Goal: Task Accomplishment & Management: Manage account settings

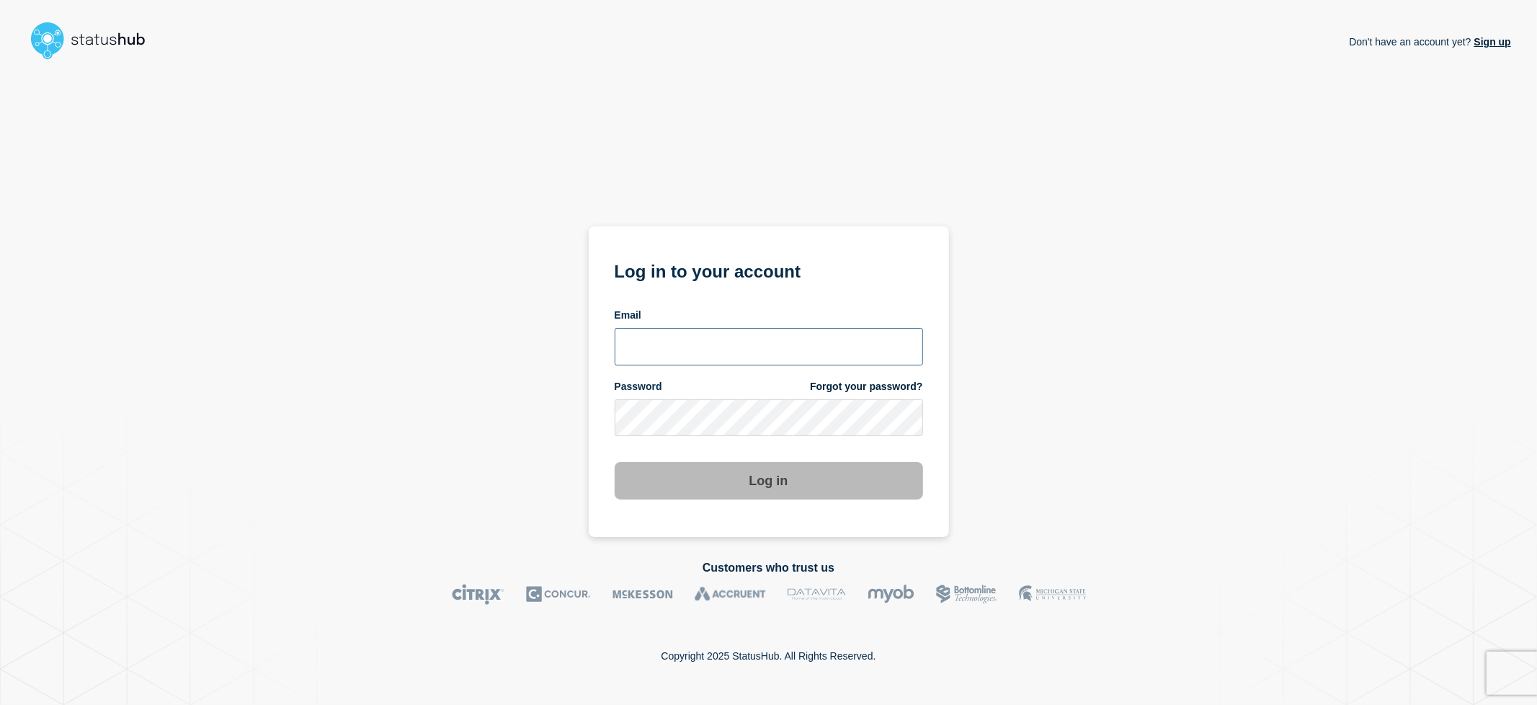
type input "[EMAIL_ADDRESS][DOMAIN_NAME]"
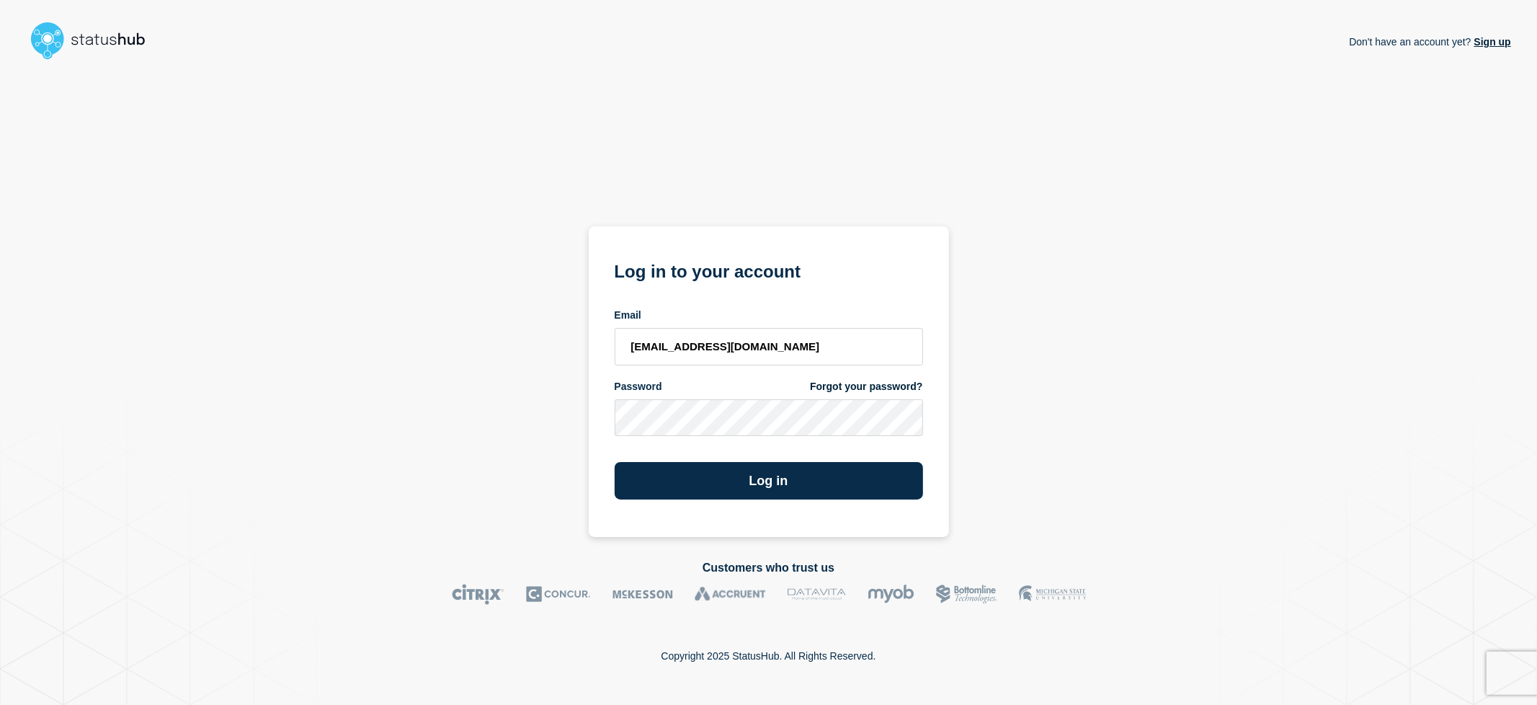
click at [794, 497] on section "Log in to your account Email idan.benayoun@catonetworks.com Password Forgot you…" at bounding box center [769, 381] width 360 height 311
click at [784, 485] on button "Log in" at bounding box center [769, 480] width 308 height 37
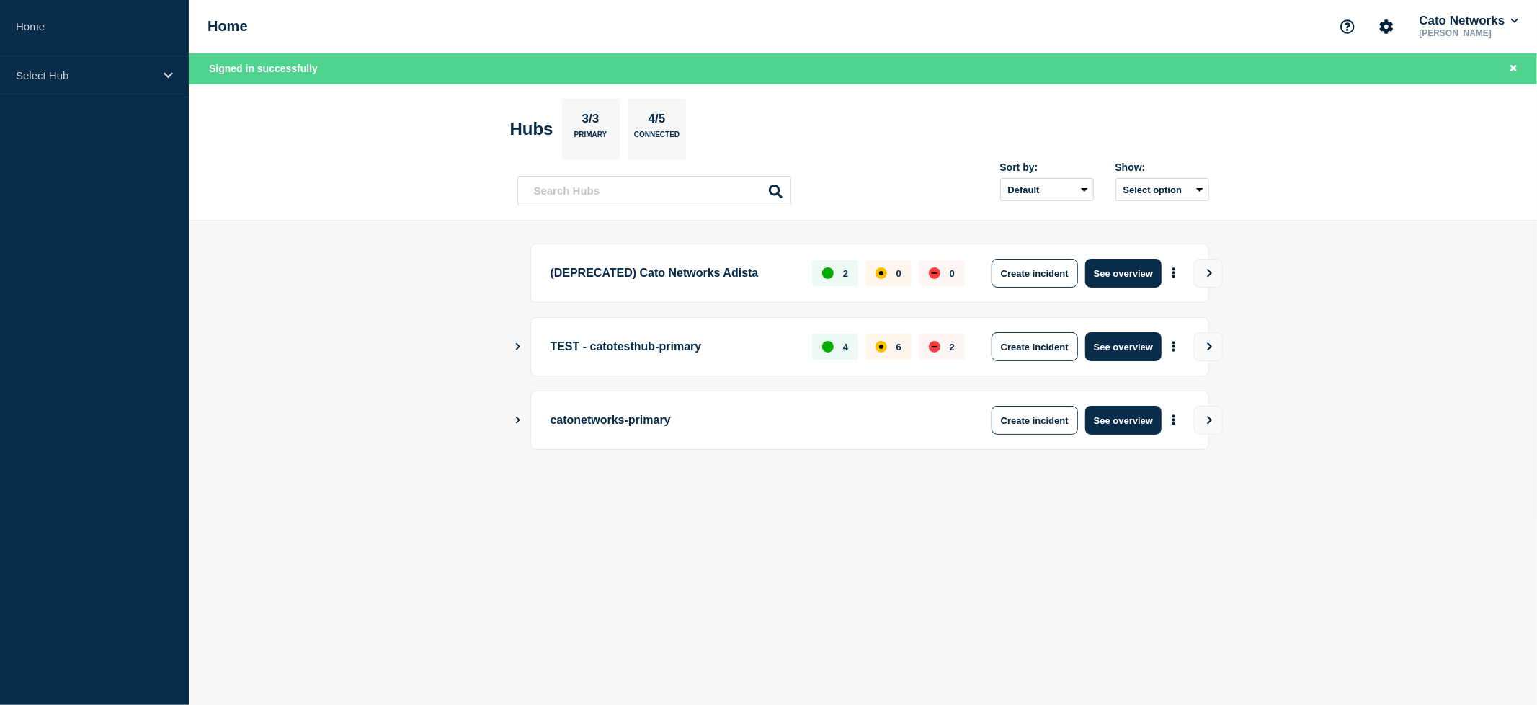
drag, startPoint x: 537, startPoint y: 419, endPoint x: 514, endPoint y: 421, distance: 23.2
click at [534, 419] on div "catonetworks-primary Create incident See overview" at bounding box center [869, 420] width 679 height 59
click at [512, 421] on main "(DEPRECATED) Cato Networks Adista 2 0 0 Create incident See overview TEST - cat…" at bounding box center [863, 371] width 1348 height 301
click at [517, 422] on icon "Show Connected Hubs" at bounding box center [517, 419] width 9 height 7
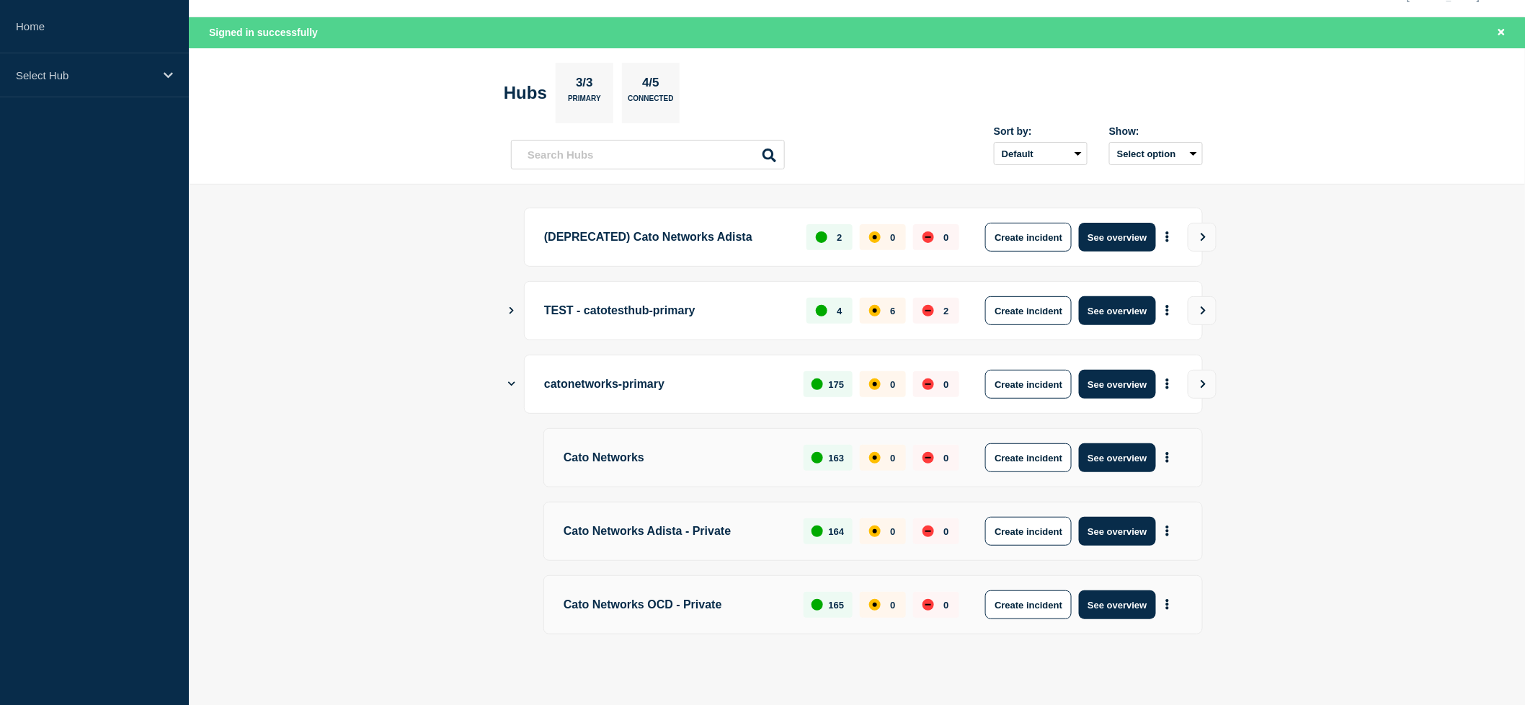
scroll to position [41, 0]
click at [511, 307] on icon "Show Connected Hubs" at bounding box center [512, 309] width 4 height 7
click at [513, 307] on icon "Show Connected Hubs" at bounding box center [511, 309] width 7 height 9
click at [513, 307] on icon "Show Connected Hubs" at bounding box center [511, 309] width 9 height 7
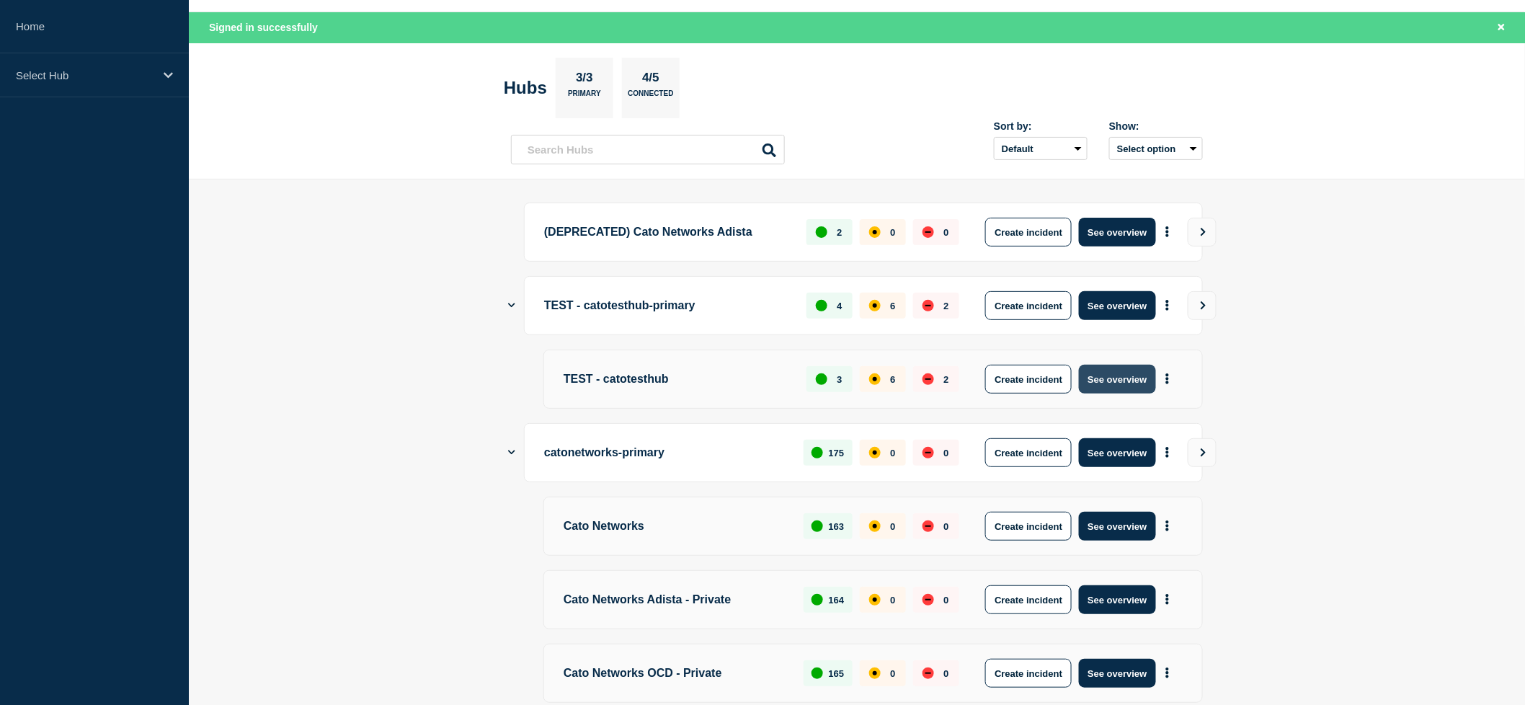
click at [1140, 378] on button "See overview" at bounding box center [1117, 379] width 76 height 29
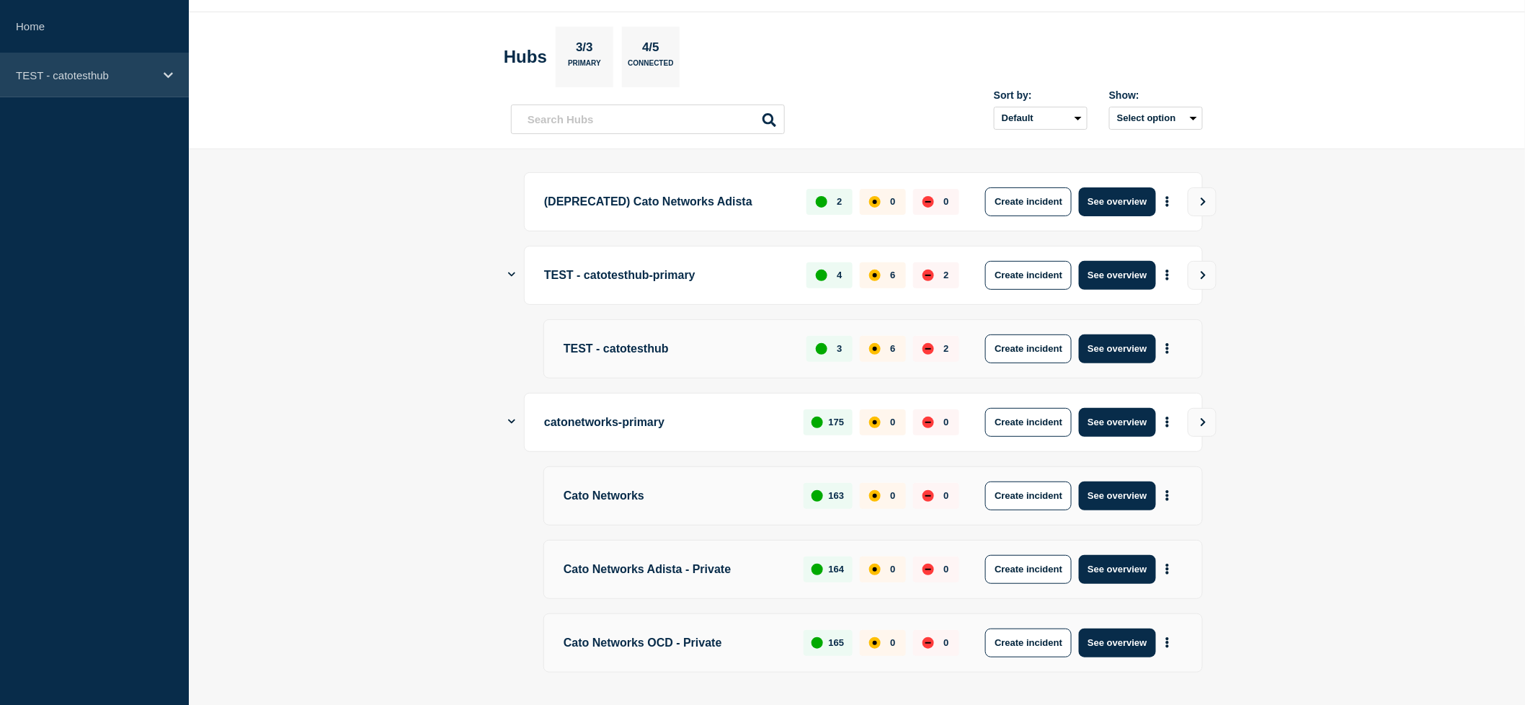
click at [137, 89] on div "TEST - catotesthub" at bounding box center [94, 75] width 189 height 44
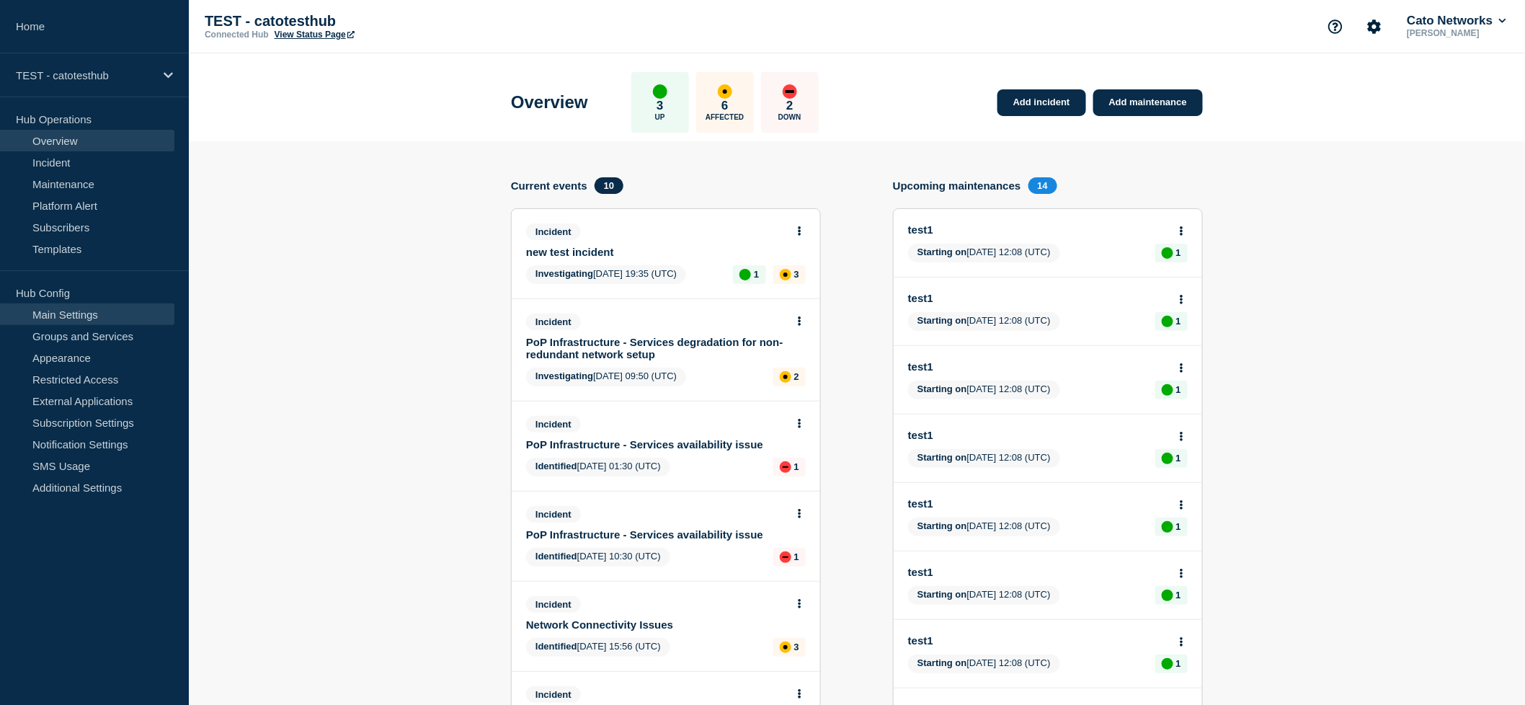
click at [88, 319] on link "Main Settings" at bounding box center [87, 314] width 174 height 22
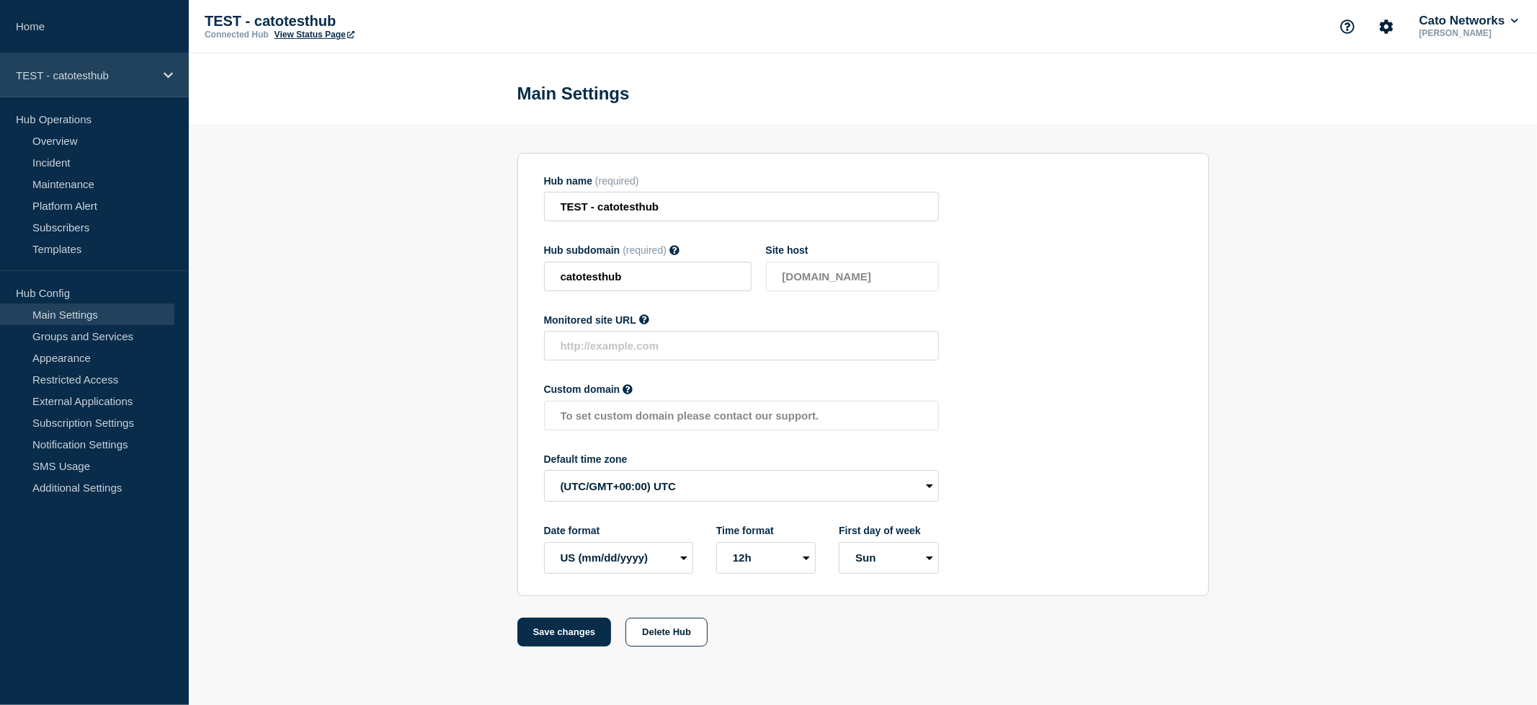
click at [122, 76] on p "TEST - catotesthub" at bounding box center [85, 75] width 138 height 12
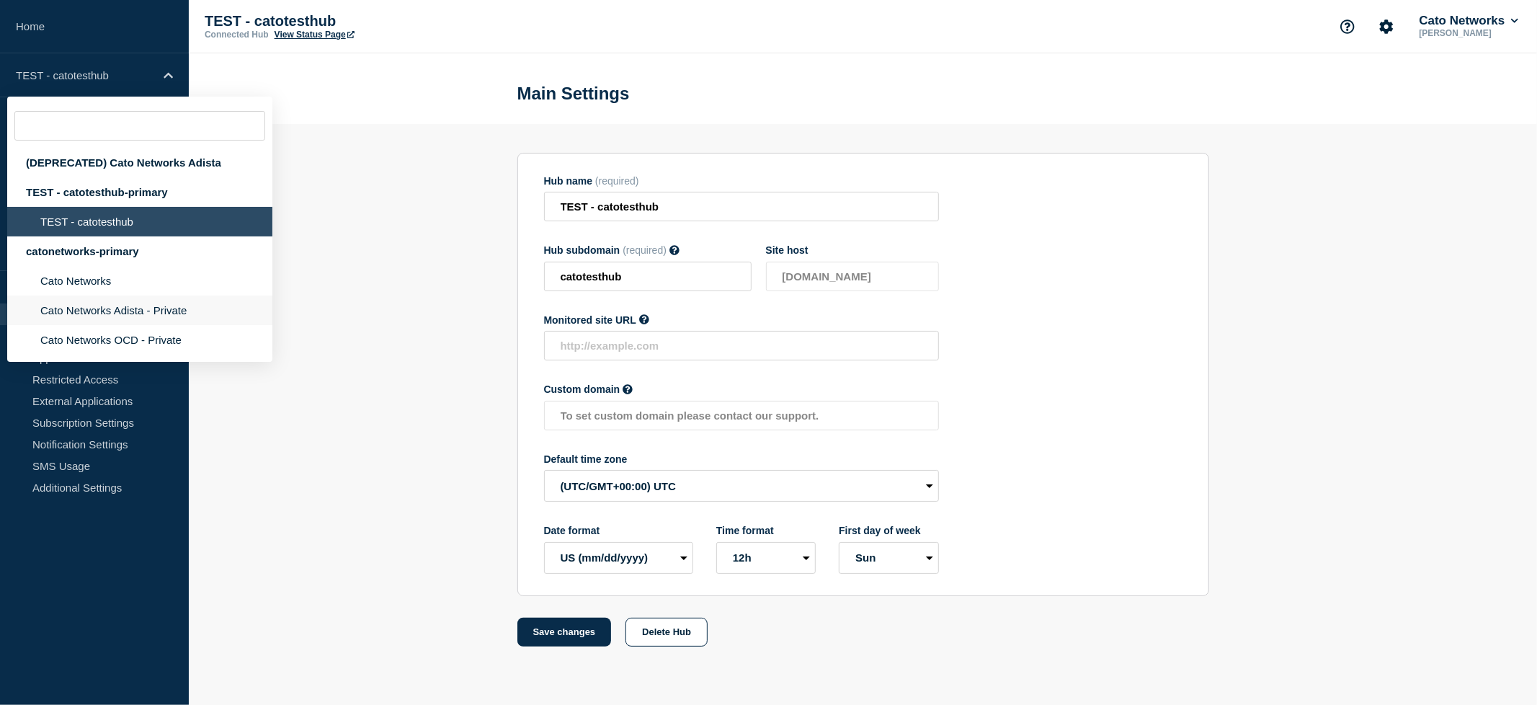
click at [120, 325] on li "Cato Networks Adista - Private" at bounding box center [139, 310] width 265 height 30
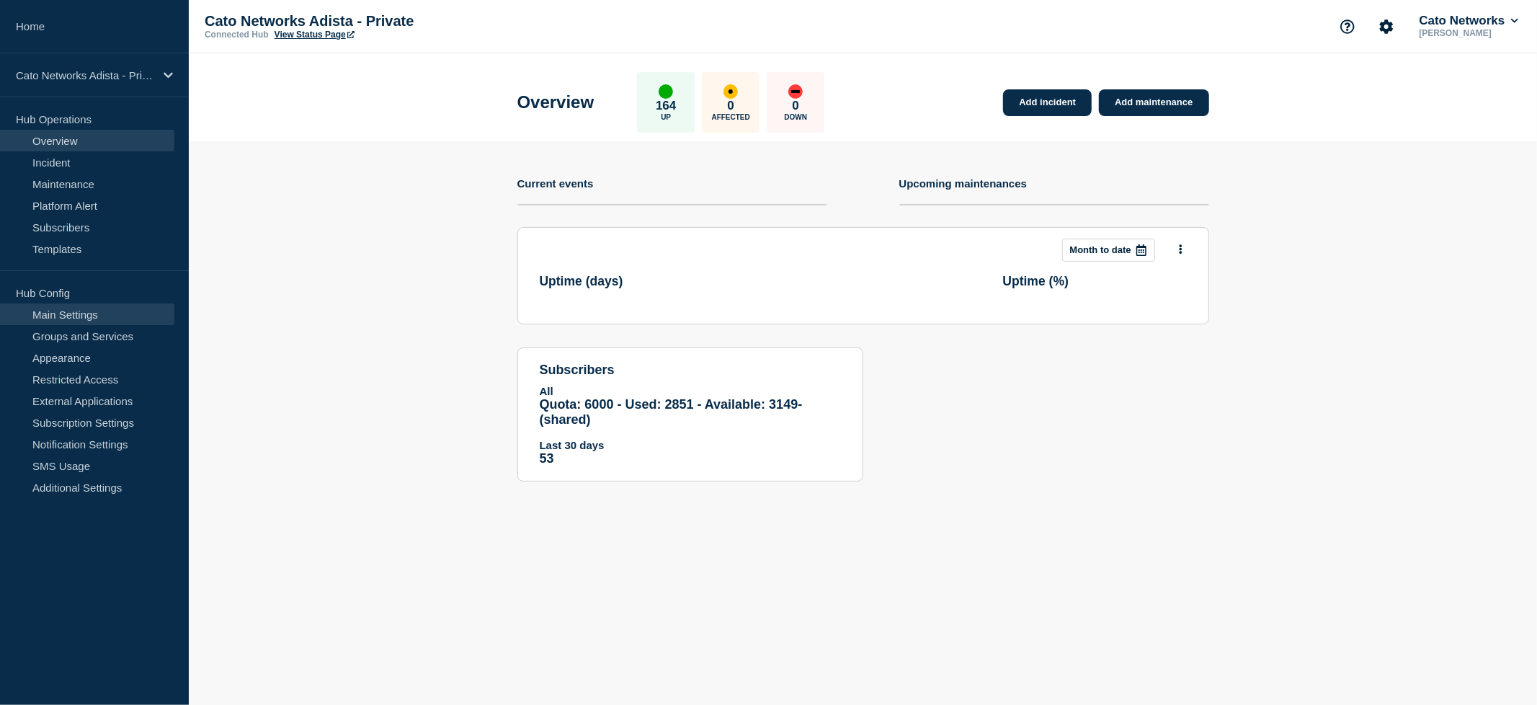
click at [79, 306] on link "Main Settings" at bounding box center [87, 314] width 174 height 22
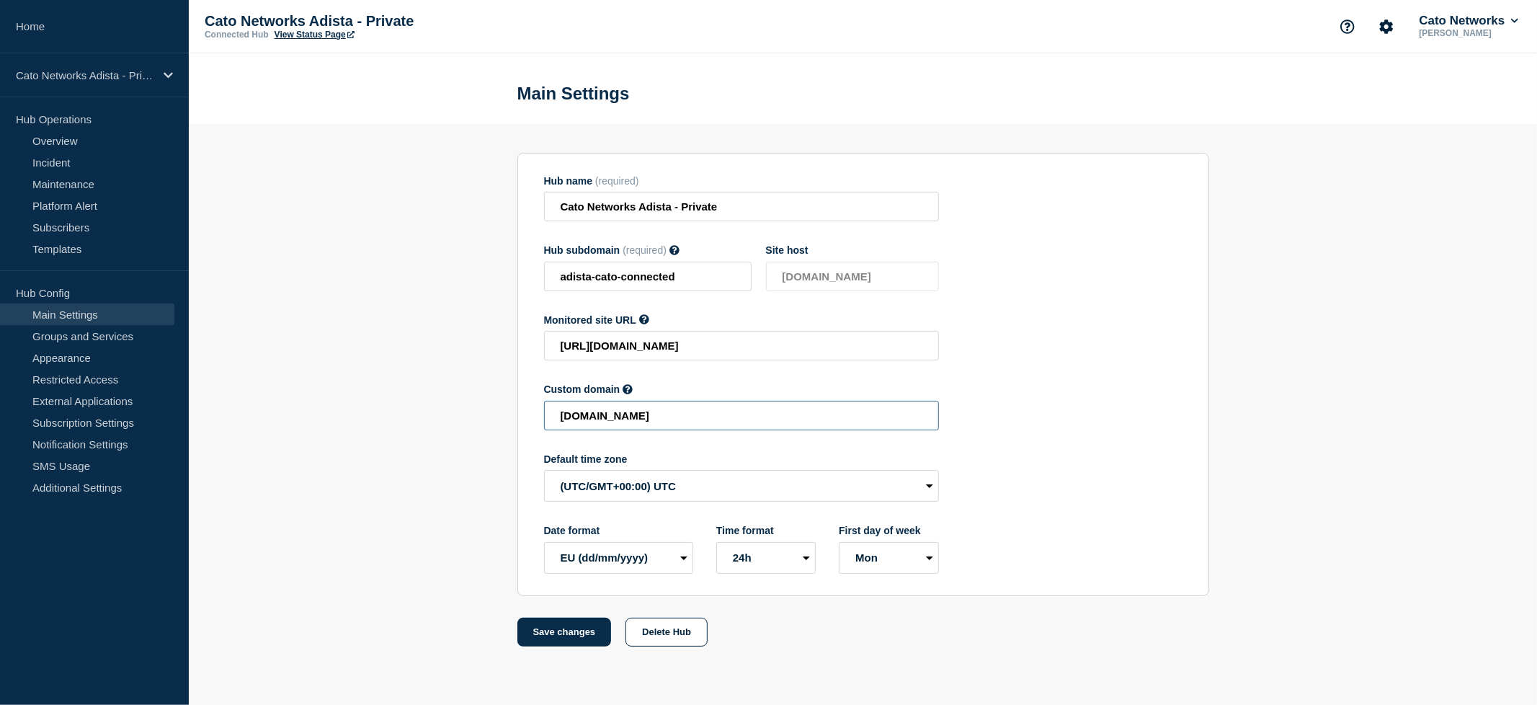
click at [583, 430] on input "[DOMAIN_NAME]" at bounding box center [741, 416] width 395 height 30
